Goal: Information Seeking & Learning: Learn about a topic

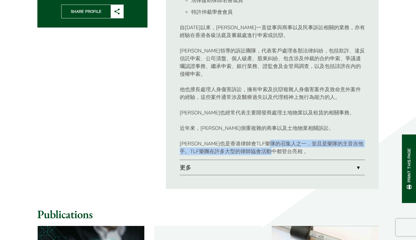
scroll to position [287, 0]
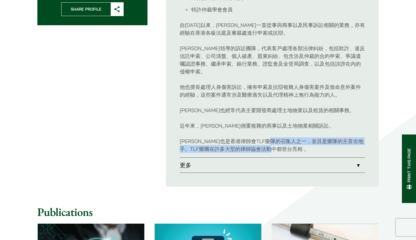
click at [236, 169] on link "更多" at bounding box center [272, 165] width 185 height 15
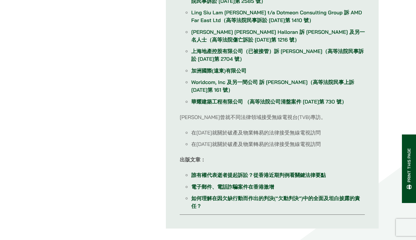
scroll to position [623, 0]
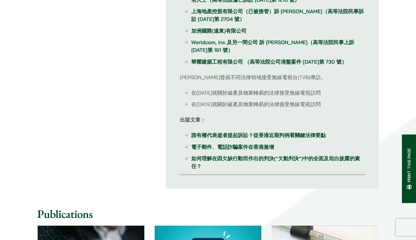
click at [217, 155] on link "如何理解在因欠缺行動而作出的判決(“欠動判決”)中的全面及坦白披露的責任？" at bounding box center [275, 162] width 168 height 14
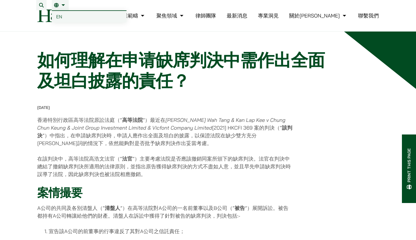
click at [58, 16] on span "EN" at bounding box center [59, 17] width 6 height 6
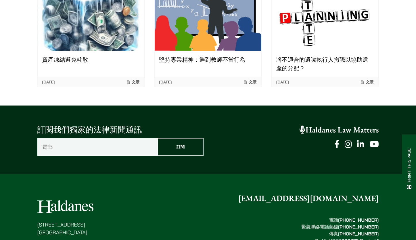
scroll to position [802, 0]
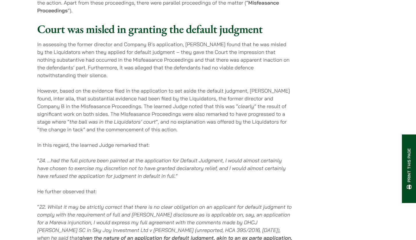
scroll to position [239, 0]
